Goal: Task Accomplishment & Management: Manage account settings

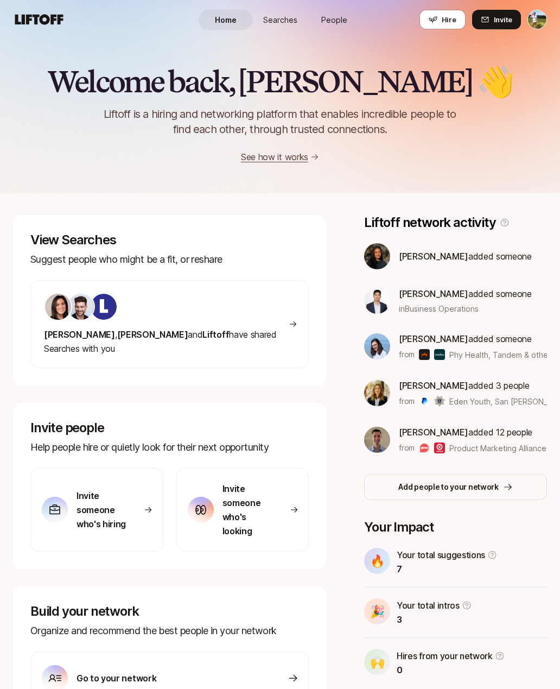
click at [332, 16] on span "People" at bounding box center [335, 19] width 26 height 11
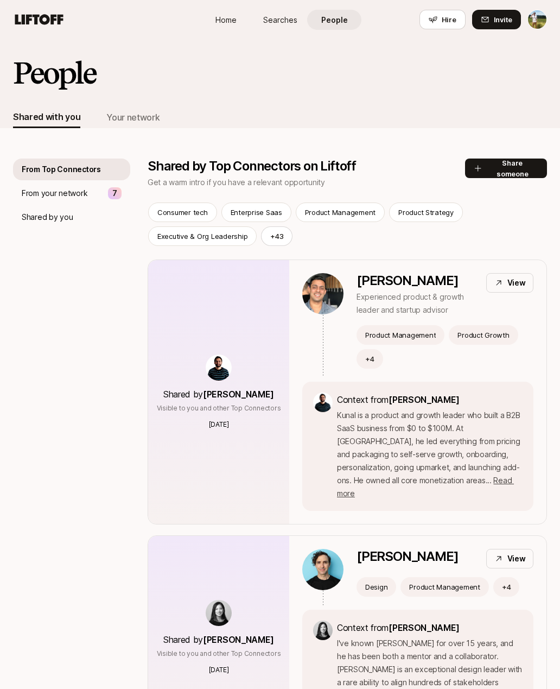
click at [118, 124] on div "Your network" at bounding box center [132, 117] width 53 height 22
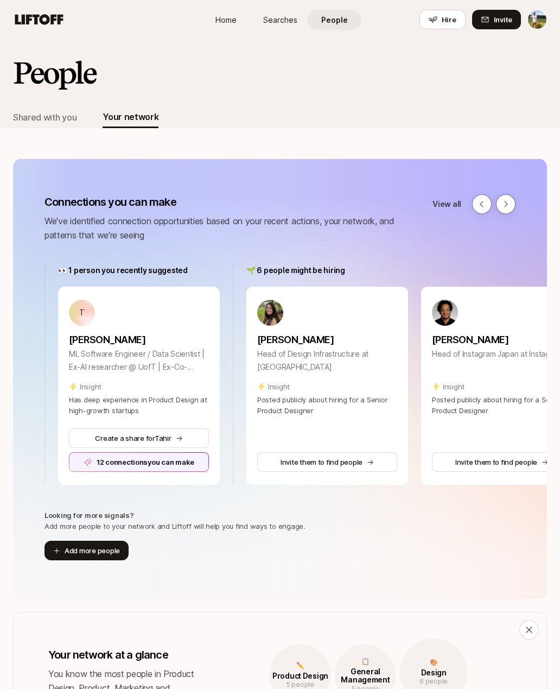
click at [452, 20] on span "Hire" at bounding box center [449, 19] width 15 height 11
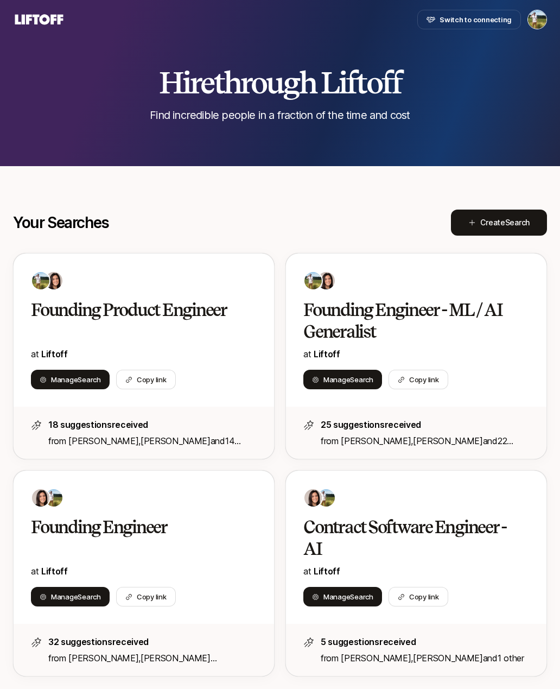
click at [497, 319] on h2 "Founding Engineer - ML / AI Generalist" at bounding box center [407, 320] width 207 height 43
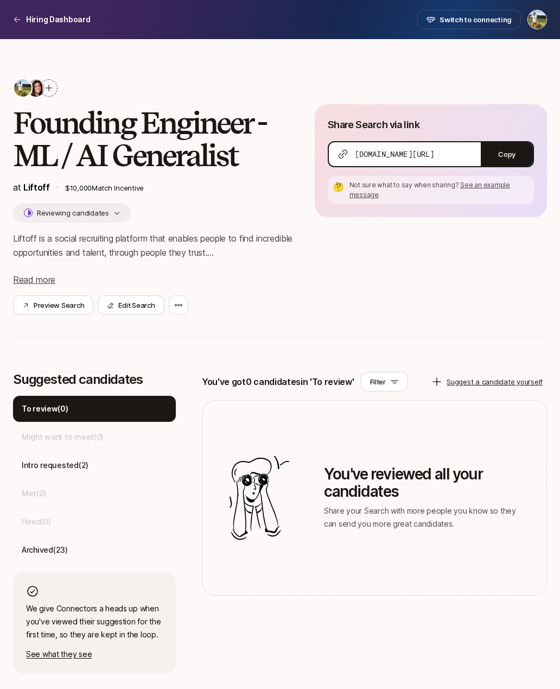
click at [63, 461] on p "Intro requested ( 2 )" at bounding box center [55, 465] width 67 height 13
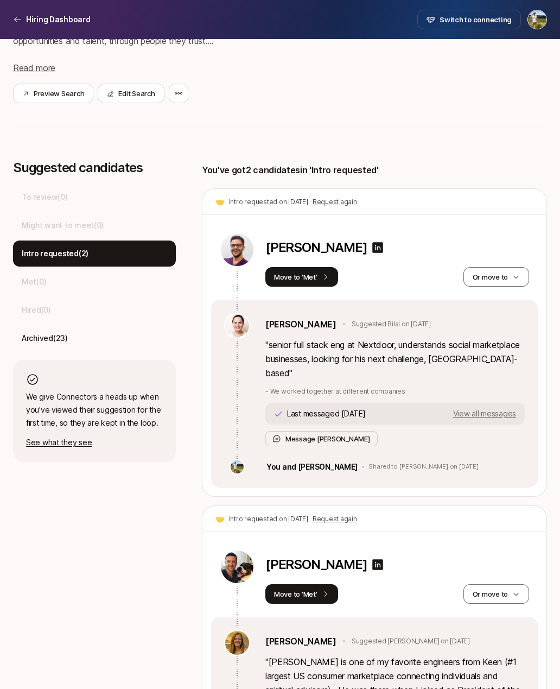
scroll to position [212, 0]
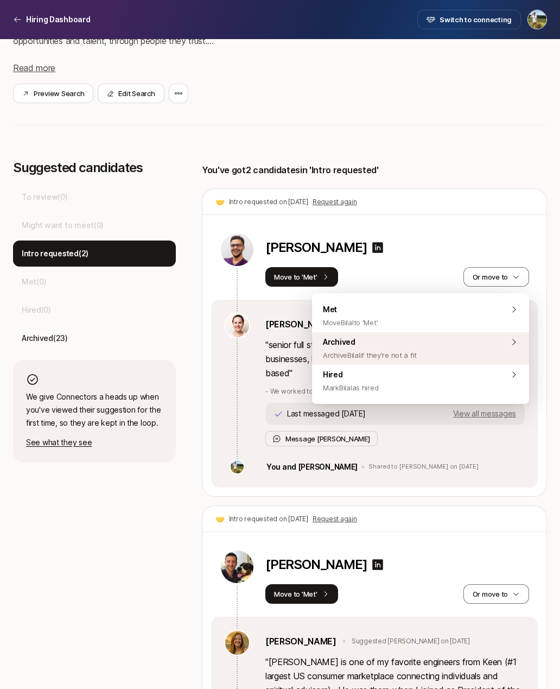
click at [470, 348] on div "Archived Archive Bilal if they're not a fit" at bounding box center [420, 348] width 217 height 33
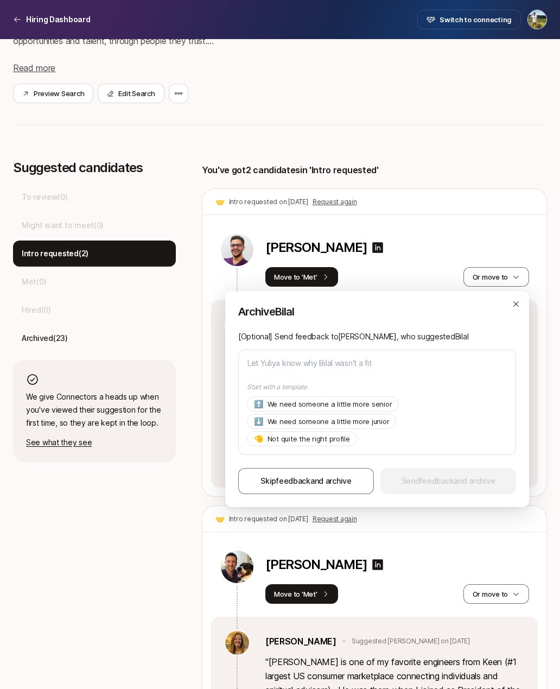
click at [341, 484] on span "Skip feedback and archive" at bounding box center [306, 481] width 91 height 13
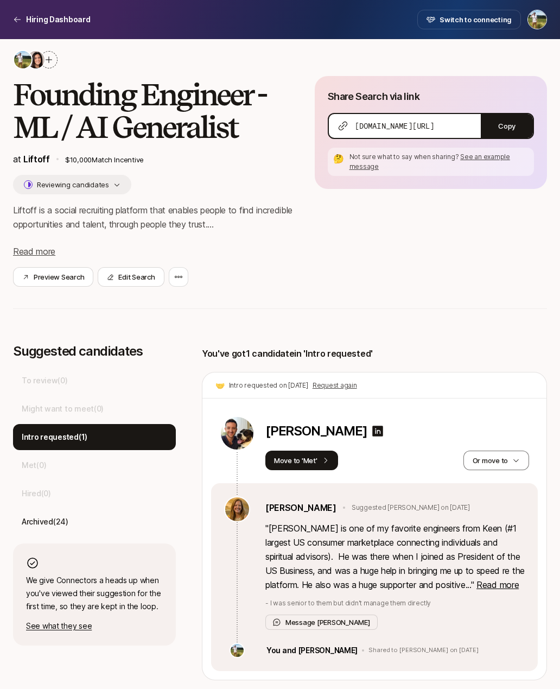
click at [494, 580] on span "Read more" at bounding box center [498, 585] width 42 height 11
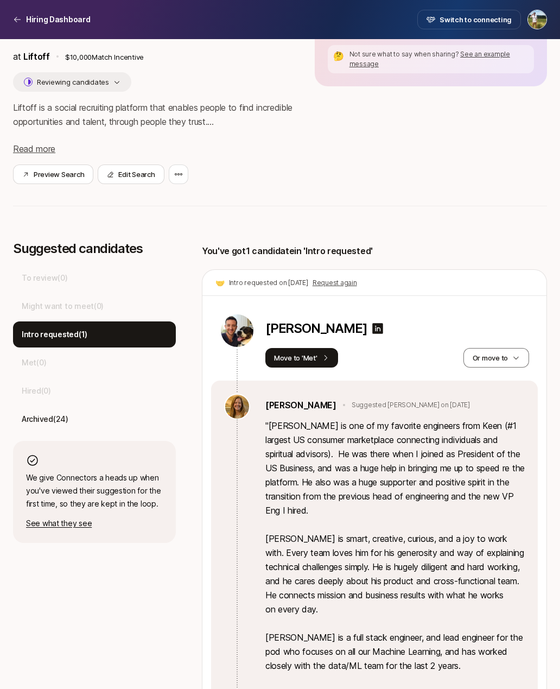
scroll to position [126, 0]
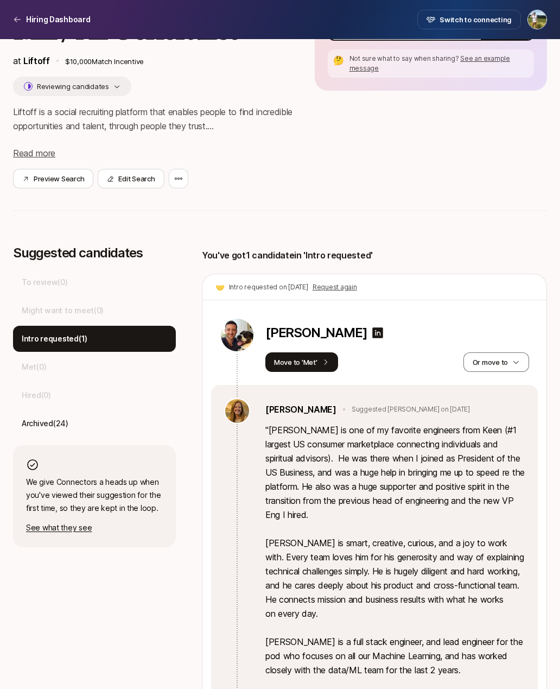
click at [373, 332] on icon at bounding box center [378, 333] width 11 height 11
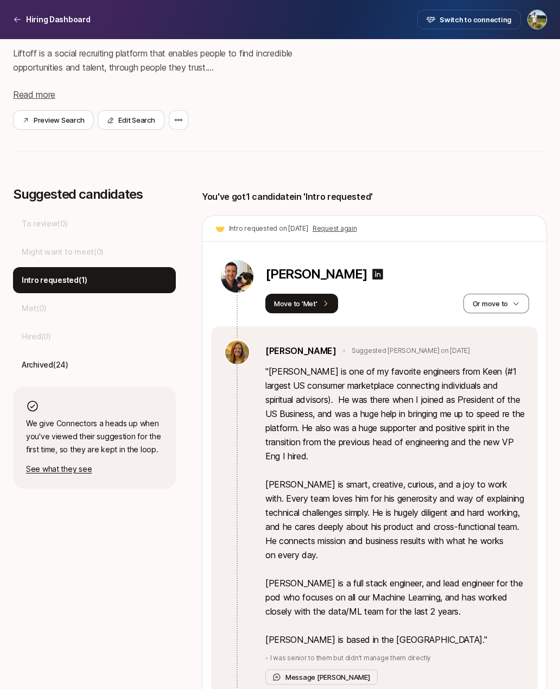
scroll to position [205, 0]
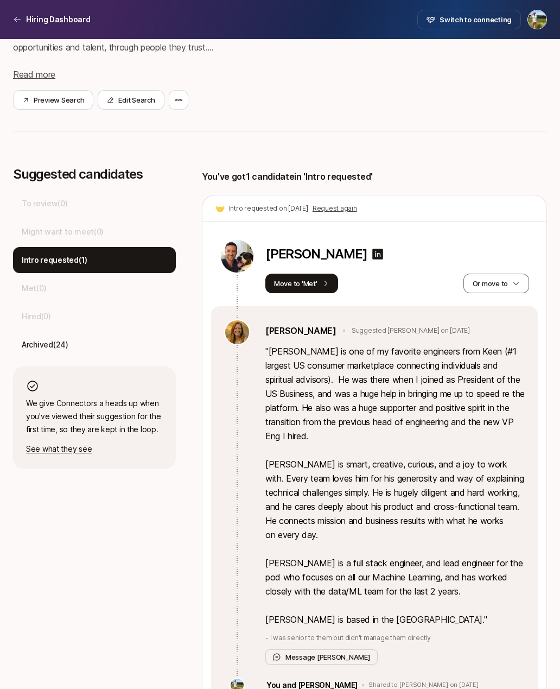
click at [47, 352] on div "Archived ( 24 )" at bounding box center [94, 345] width 163 height 26
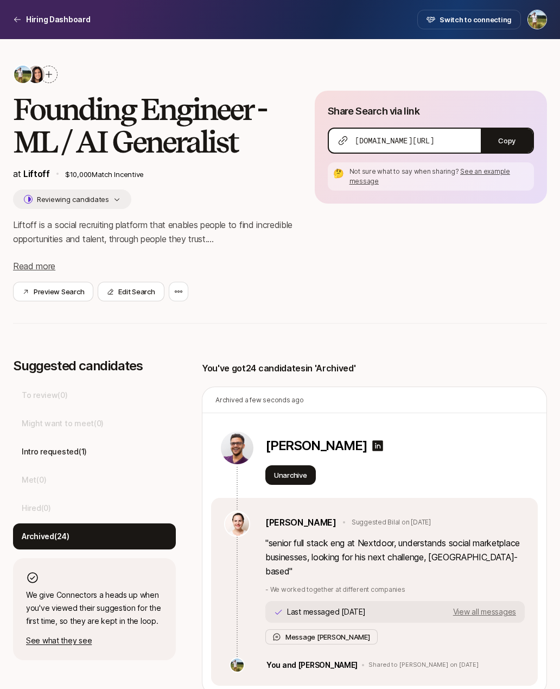
scroll to position [0, 0]
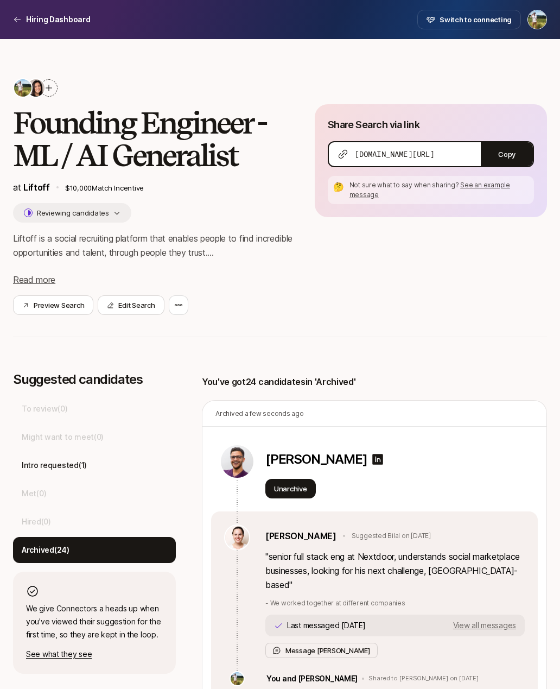
click at [27, 24] on p "Hiring Dashboard" at bounding box center [58, 19] width 65 height 13
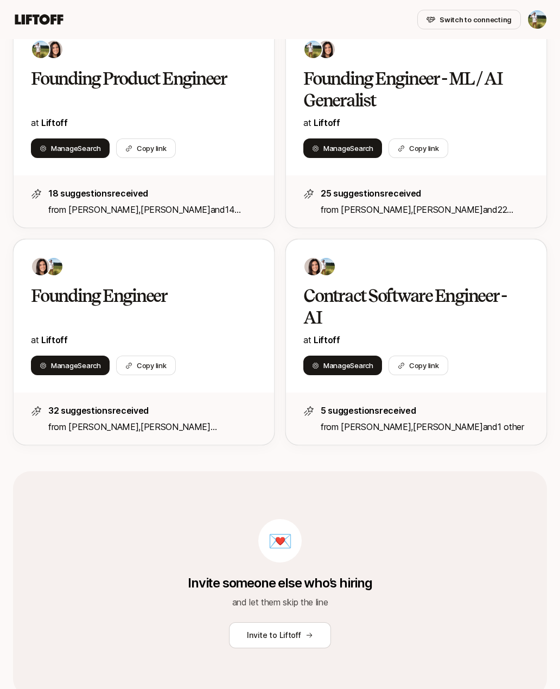
scroll to position [247, 0]
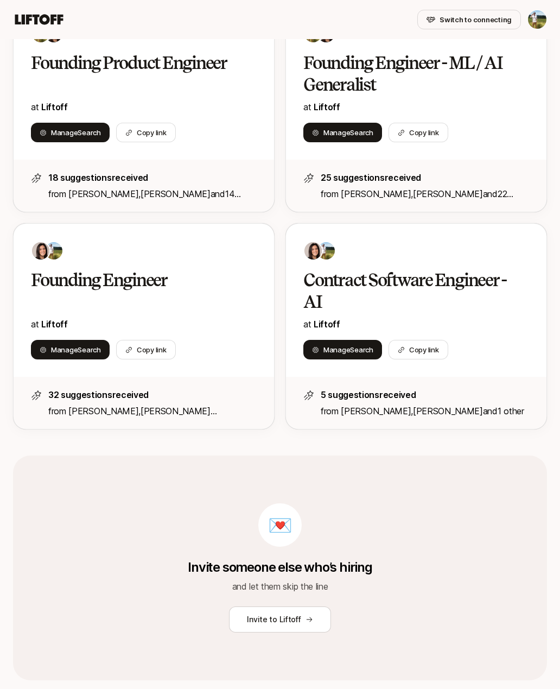
click at [310, 624] on button "Invite to Liftoff" at bounding box center [280, 620] width 102 height 26
type textarea "x"
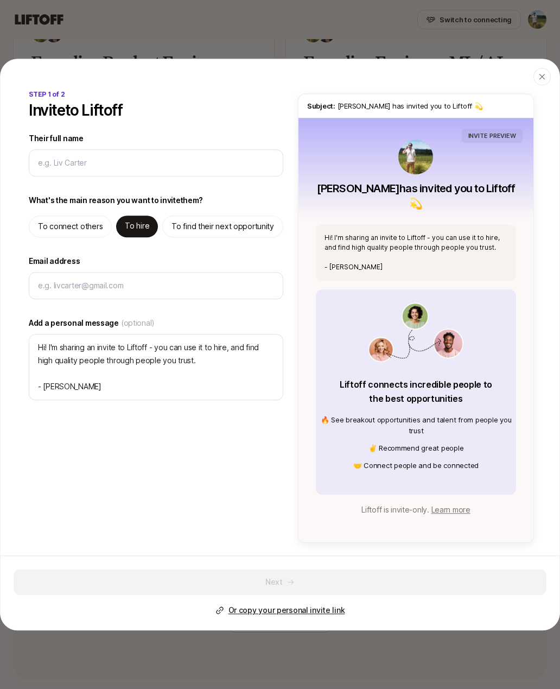
click at [540, 85] on div "button" at bounding box center [542, 76] width 17 height 17
